Goal: Task Accomplishment & Management: Manage account settings

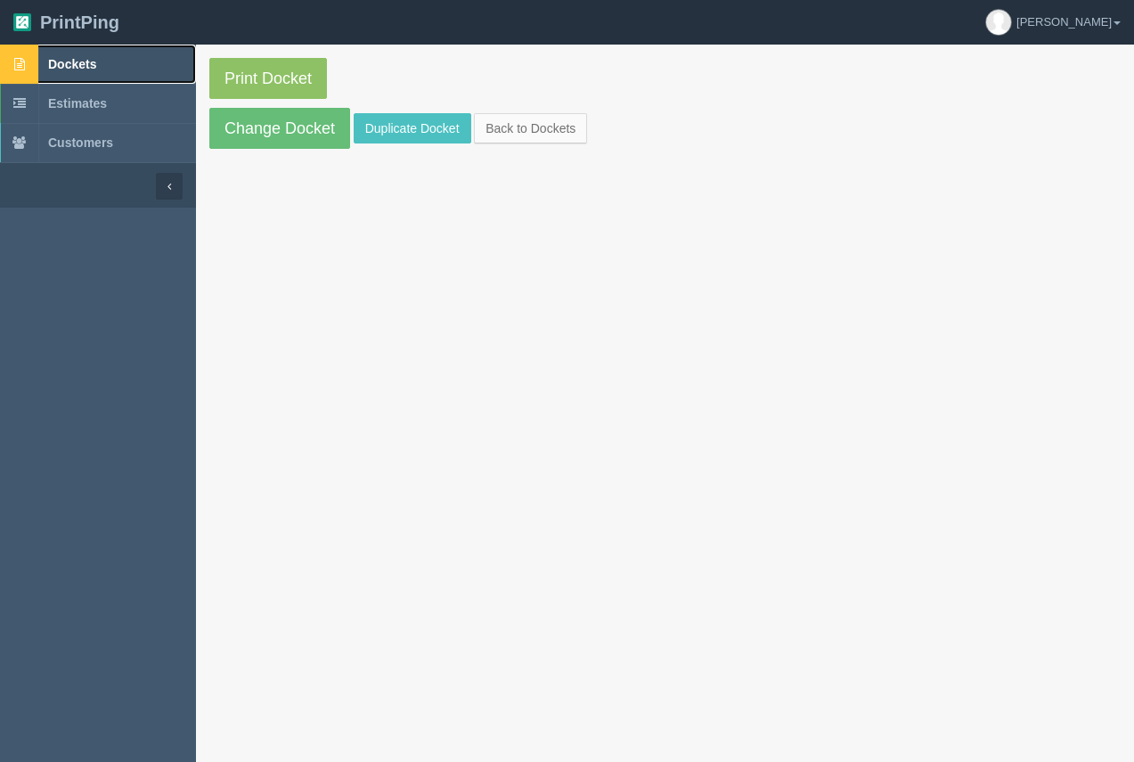
click at [78, 67] on span "Dockets" at bounding box center [72, 64] width 48 height 14
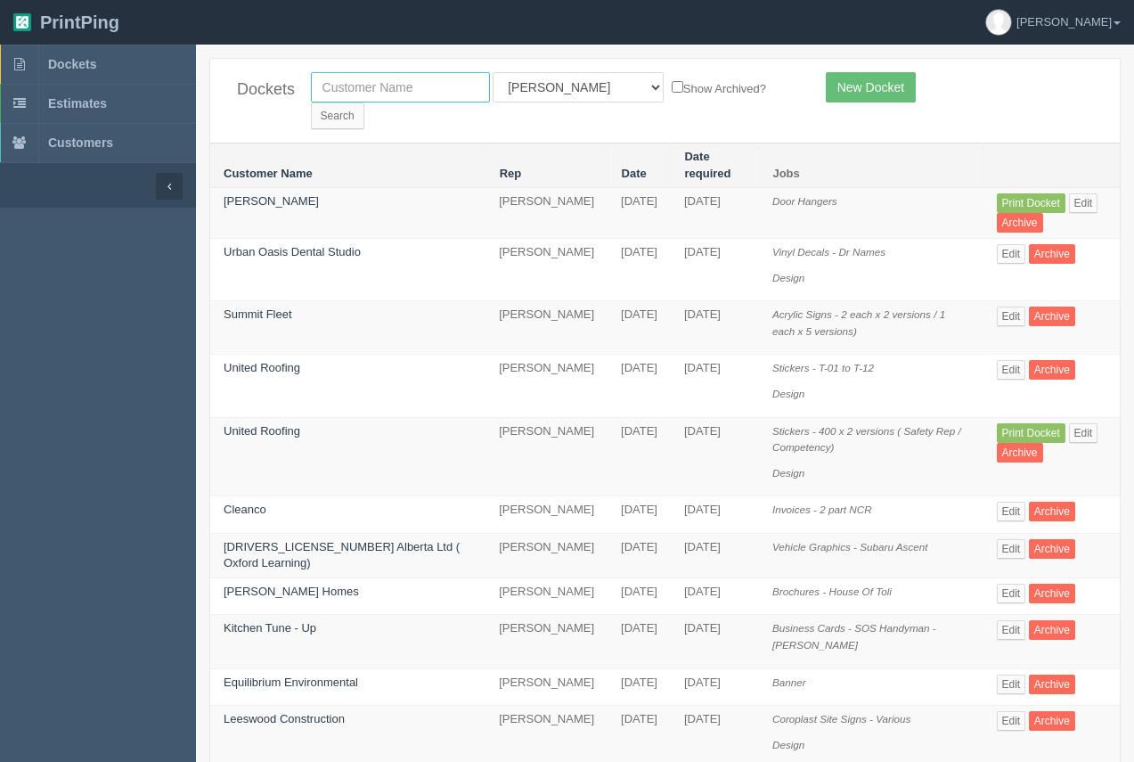
click at [439, 82] on input "text" at bounding box center [400, 87] width 179 height 30
type input "summit"
drag, startPoint x: 578, startPoint y: 86, endPoint x: 571, endPoint y: 94, distance: 10.7
click at [578, 86] on select "All Users [PERSON_NAME] Test 1 [PERSON_NAME] [PERSON_NAME] [PERSON_NAME] France…" at bounding box center [578, 87] width 171 height 30
select select
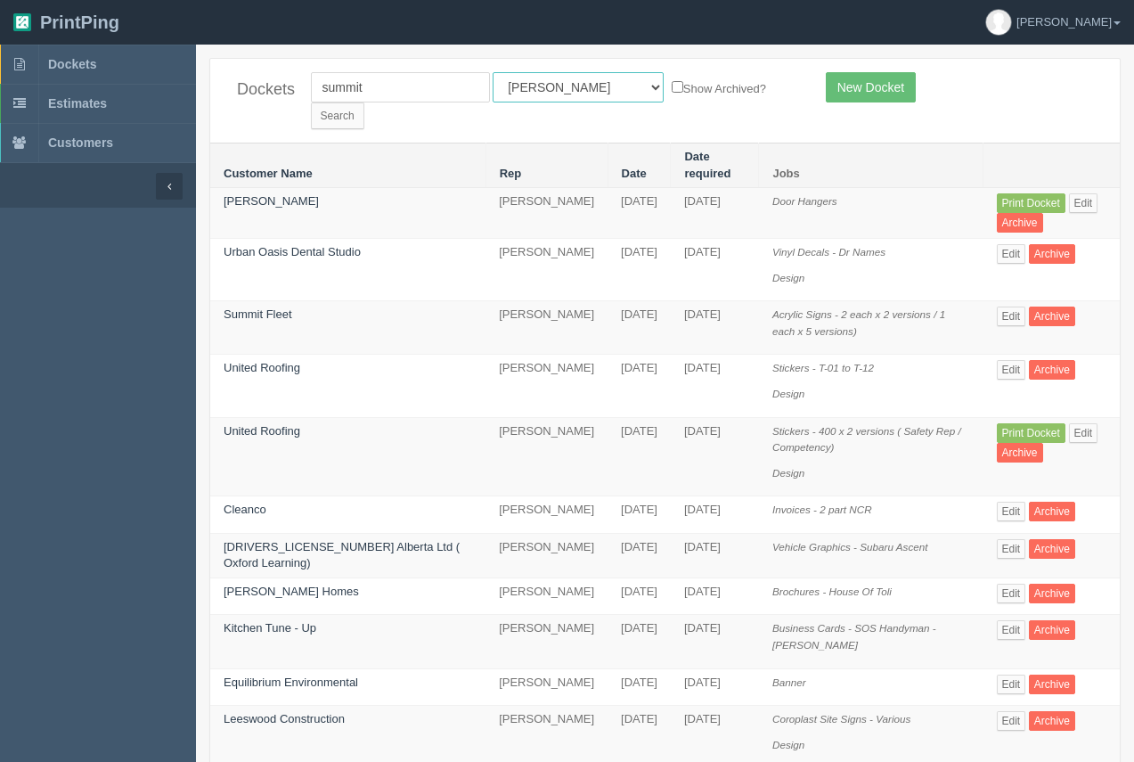
click at [493, 72] on select "All Users [PERSON_NAME] Test 1 [PERSON_NAME] [PERSON_NAME] [PERSON_NAME] France…" at bounding box center [578, 87] width 171 height 30
click at [364, 102] on input "Search" at bounding box center [337, 115] width 53 height 27
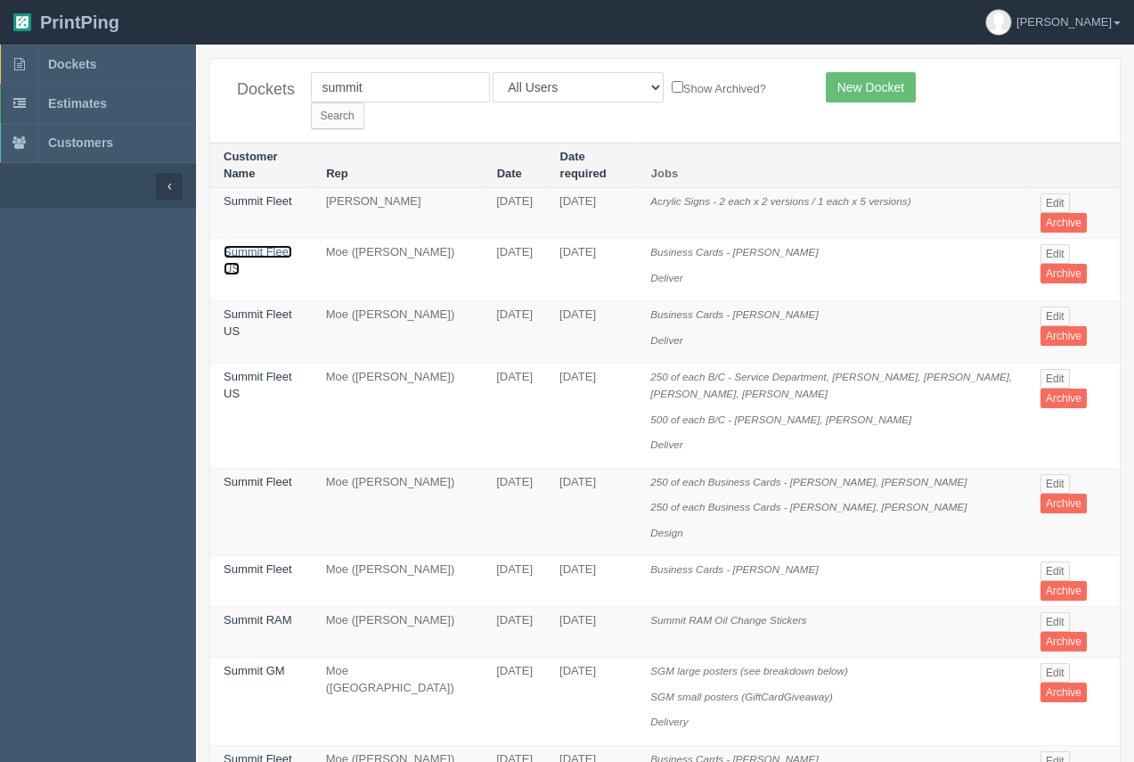
click at [265, 245] on link "Summit Fleet US" at bounding box center [258, 260] width 69 height 30
click at [244, 475] on link "Summit Fleet" at bounding box center [258, 481] width 69 height 13
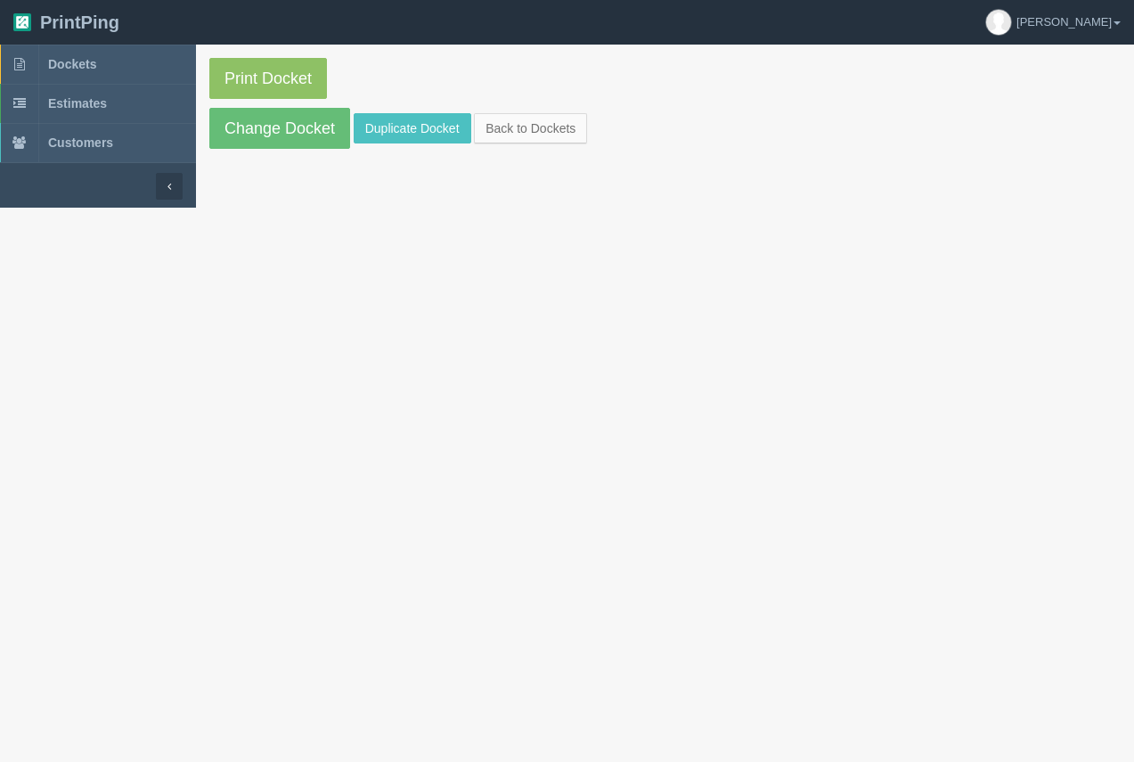
drag, startPoint x: 244, startPoint y: 456, endPoint x: 253, endPoint y: 282, distance: 174.8
click at [265, 120] on link "Change Docket" at bounding box center [279, 128] width 141 height 41
click at [89, 65] on span "Dockets" at bounding box center [72, 64] width 48 height 14
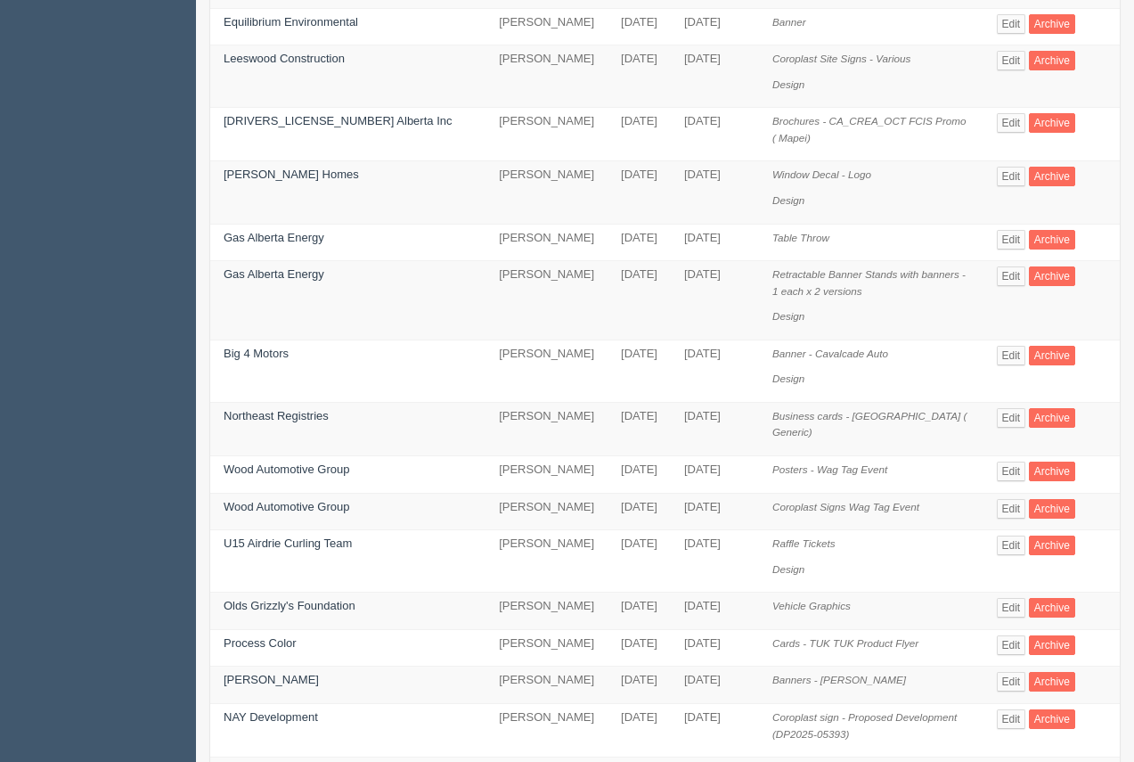
scroll to position [817, 0]
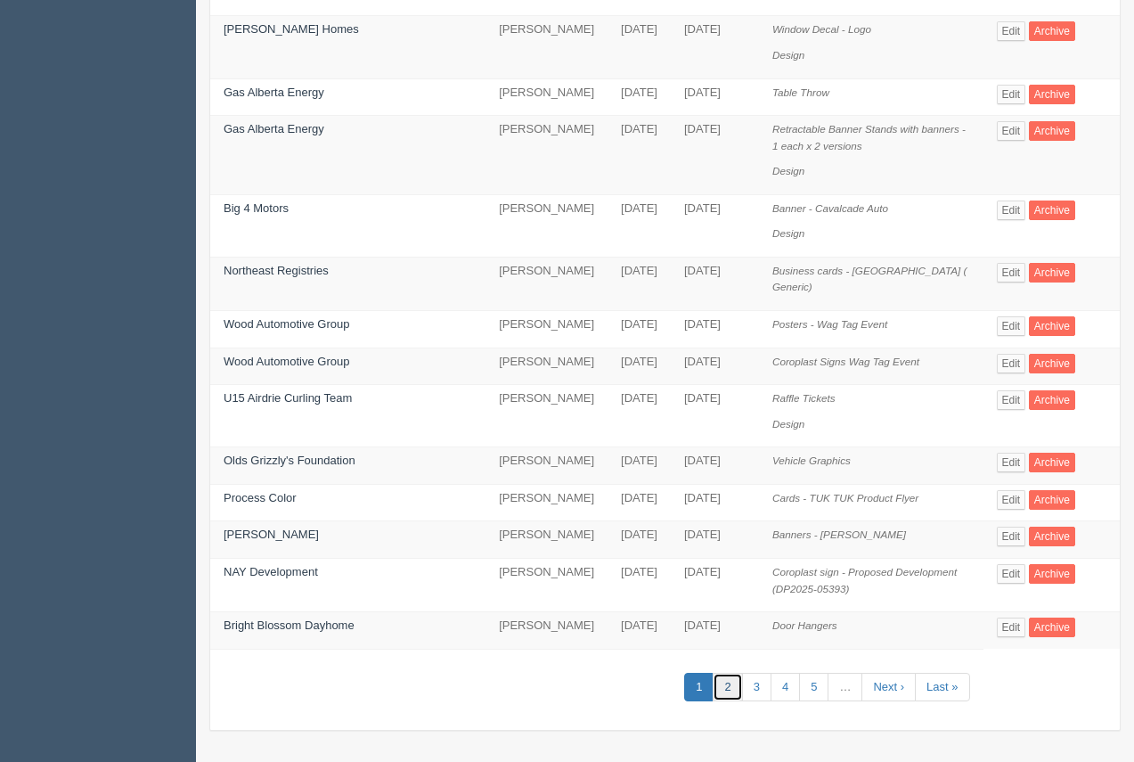
click at [713, 690] on link "2" at bounding box center [727, 687] width 29 height 29
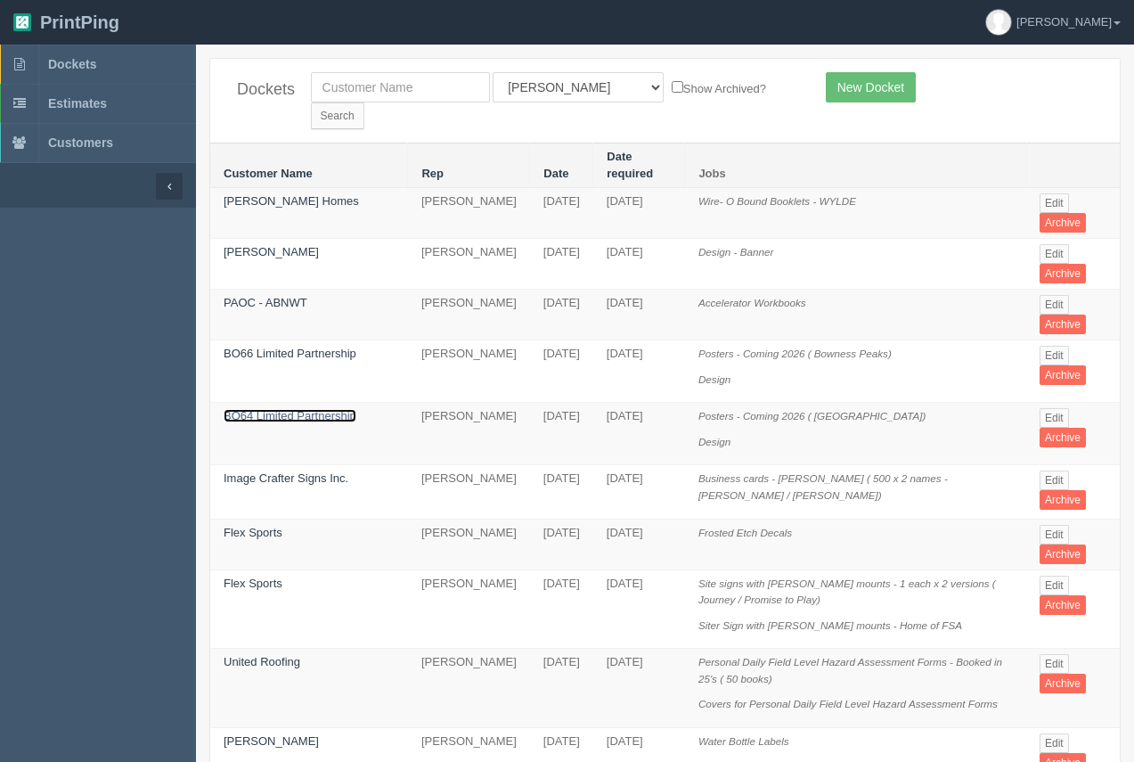
click at [292, 409] on link "BO64 Limited Partnership" at bounding box center [290, 415] width 133 height 13
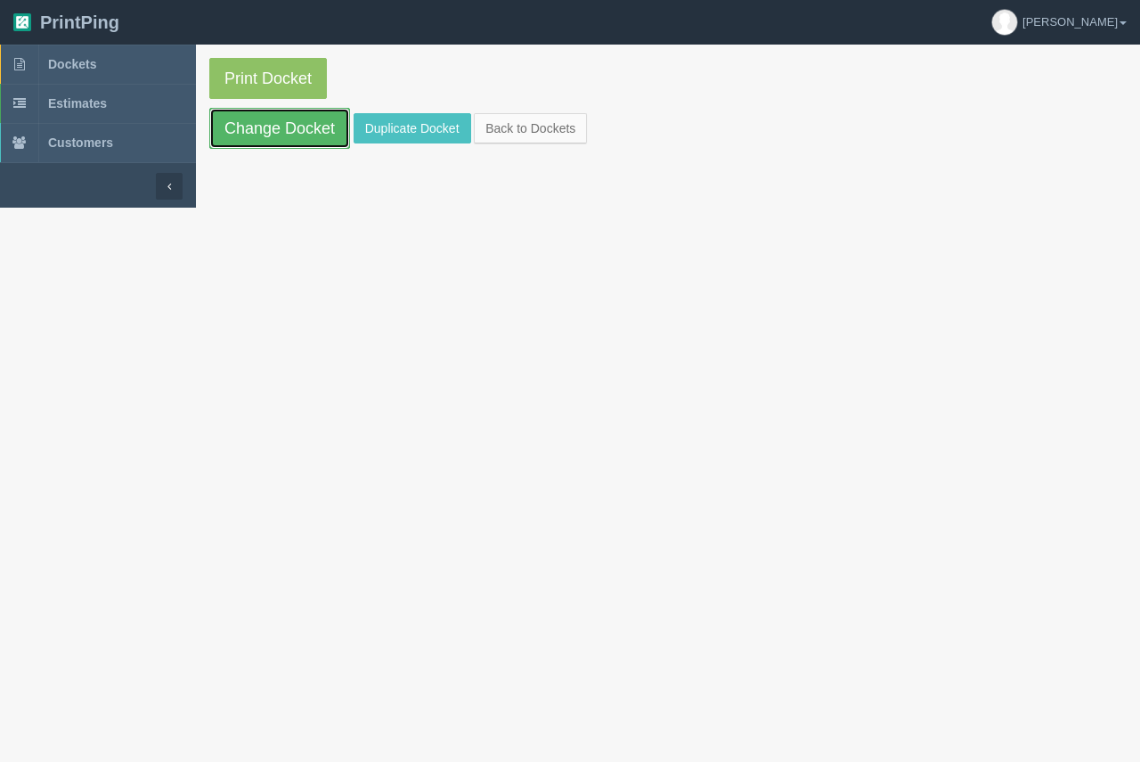
click at [272, 133] on link "Change Docket" at bounding box center [279, 128] width 141 height 41
